Goal: Transaction & Acquisition: Book appointment/travel/reservation

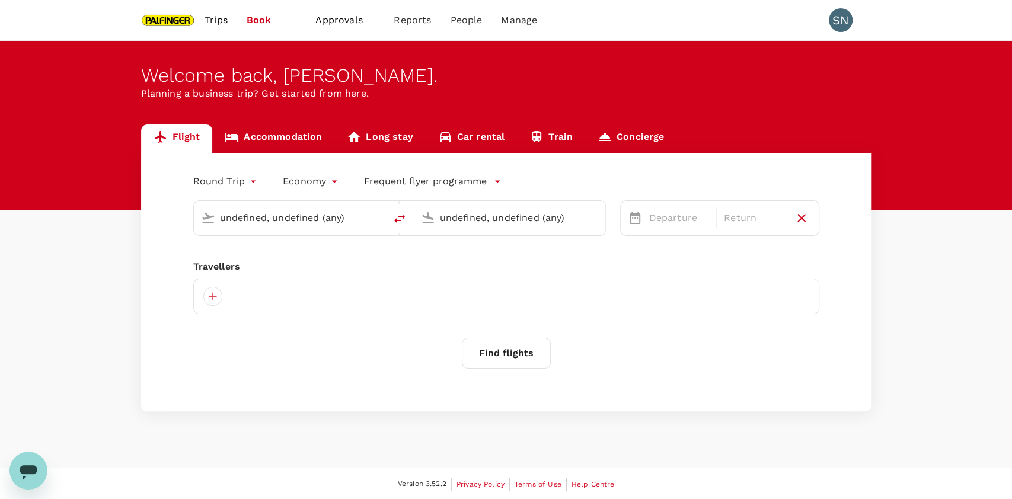
type input "[GEOGRAPHIC_DATA], [GEOGRAPHIC_DATA] (any)"
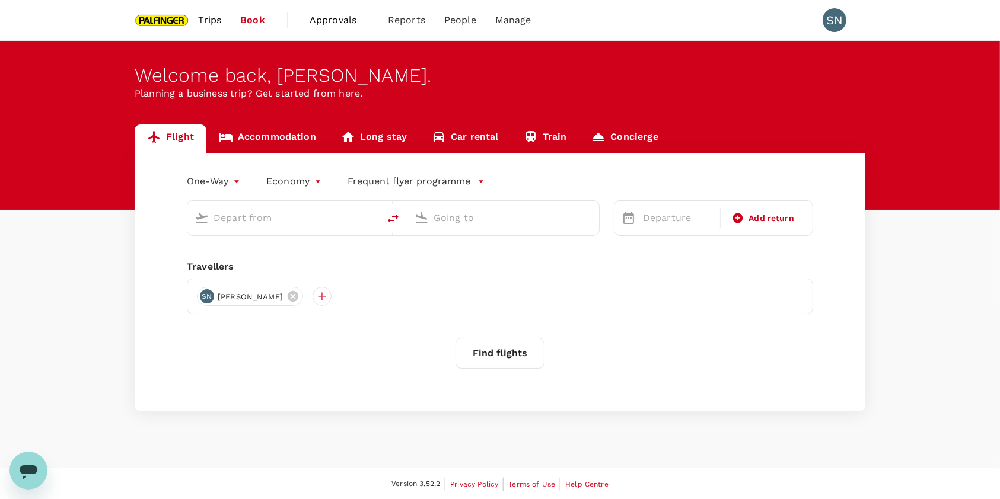
type input "roundtrip"
type input "[GEOGRAPHIC_DATA], [GEOGRAPHIC_DATA] (any)"
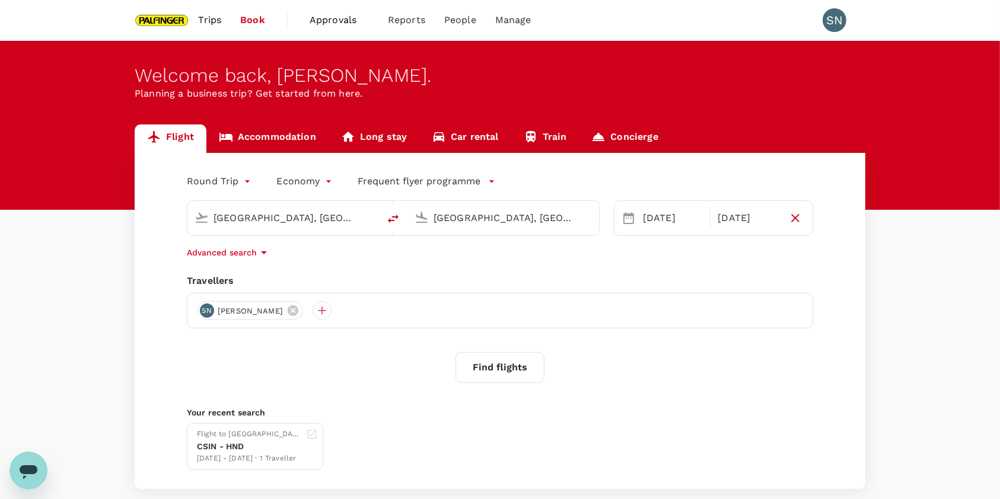
click at [494, 361] on button "Find flights" at bounding box center [500, 367] width 89 height 31
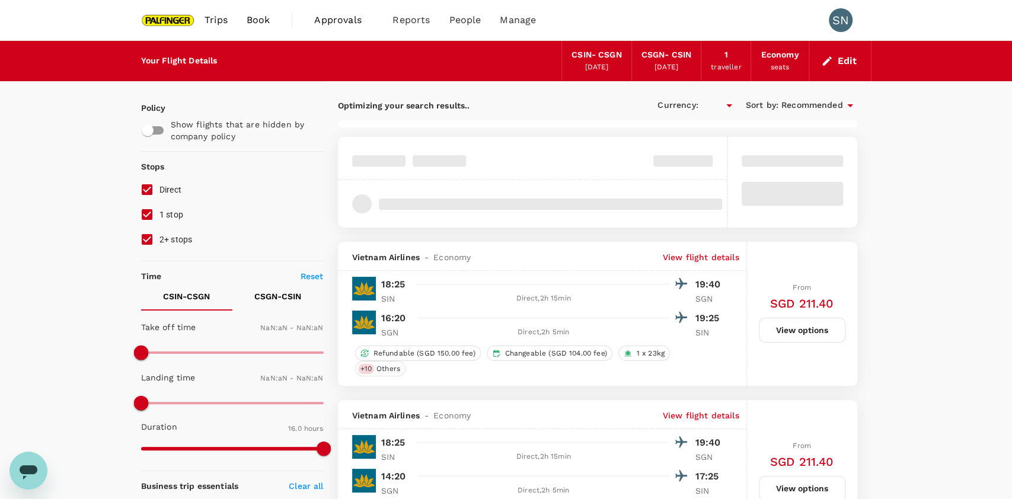
type input "SGD"
type input "1440"
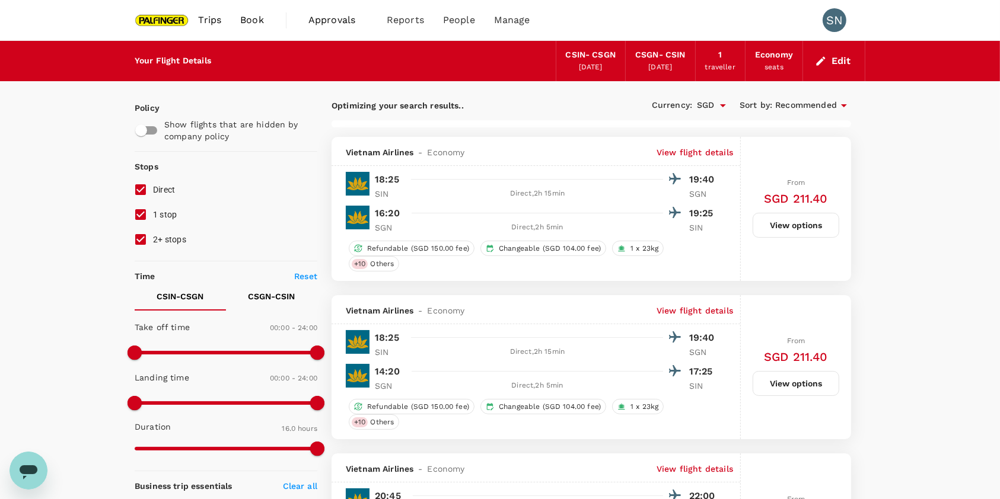
drag, startPoint x: 141, startPoint y: 240, endPoint x: 141, endPoint y: 225, distance: 14.2
click at [141, 240] on input "2+ stops" at bounding box center [140, 239] width 25 height 25
checkbox input "false"
click at [140, 217] on input "1 stop" at bounding box center [140, 214] width 25 height 25
checkbox input "false"
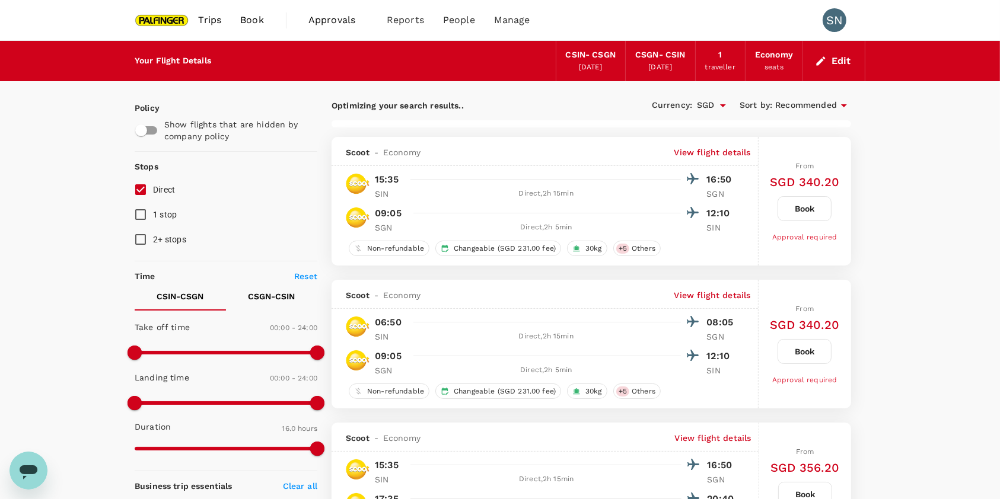
type input "1290"
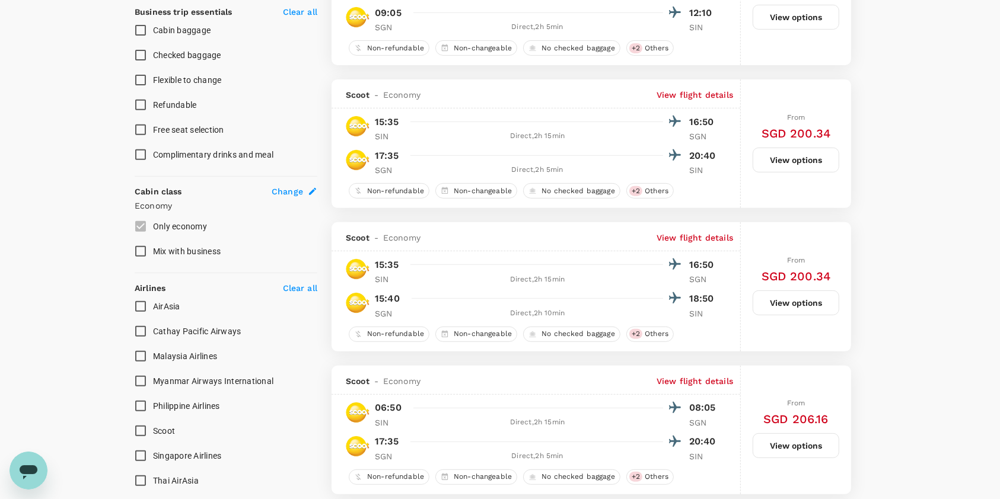
scroll to position [553, 0]
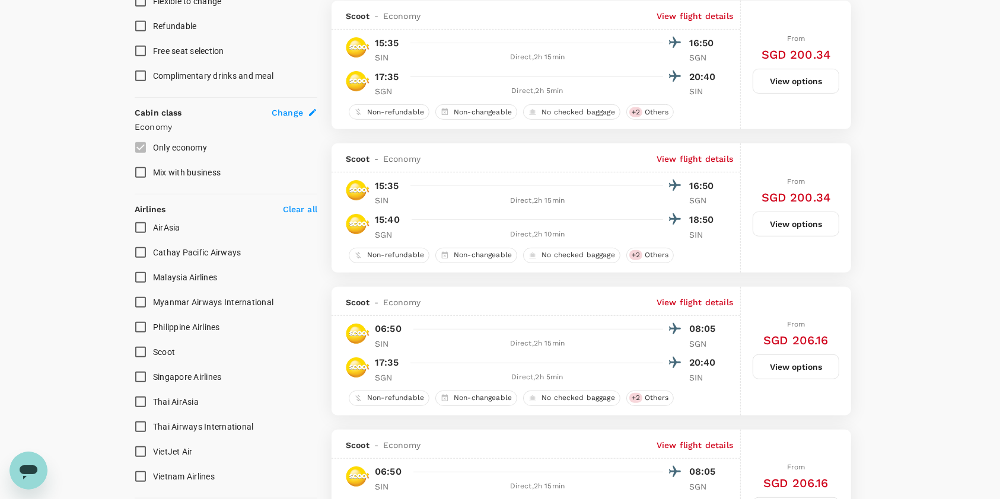
click at [179, 378] on span "Singapore Airlines" at bounding box center [187, 376] width 69 height 9
click at [153, 378] on input "Singapore Airlines" at bounding box center [140, 377] width 25 height 25
checkbox input "true"
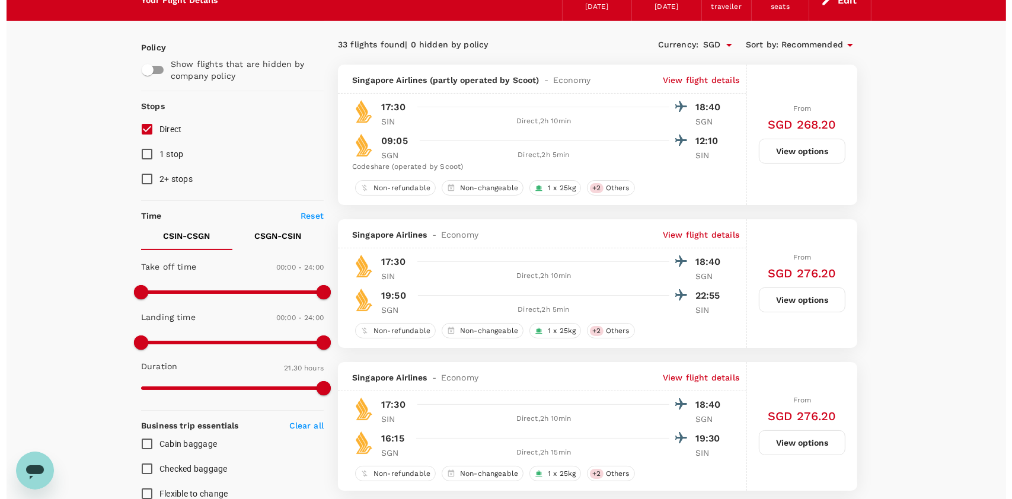
scroll to position [79, 0]
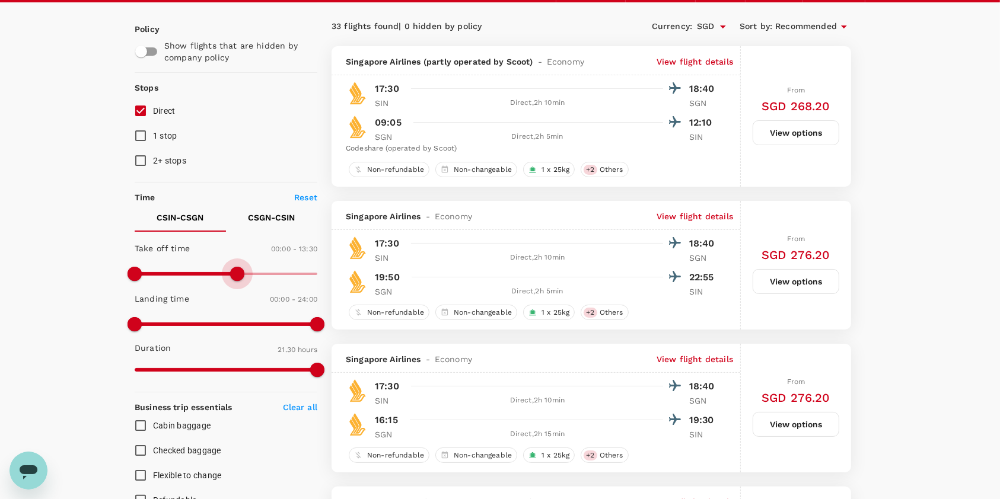
type input "840"
drag, startPoint x: 316, startPoint y: 270, endPoint x: 242, endPoint y: 276, distance: 73.8
click at [242, 276] on span at bounding box center [241, 274] width 14 height 14
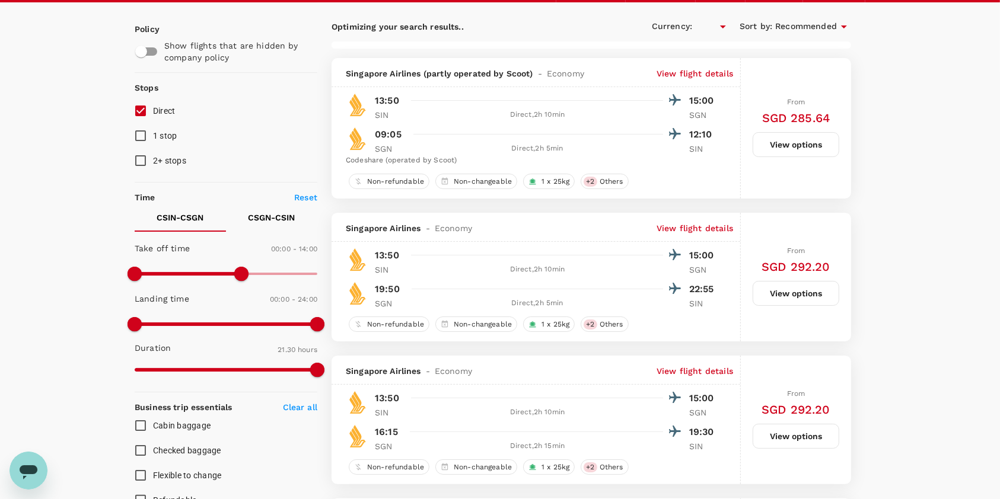
type input "SGD"
